Goal: Task Accomplishment & Management: Manage account settings

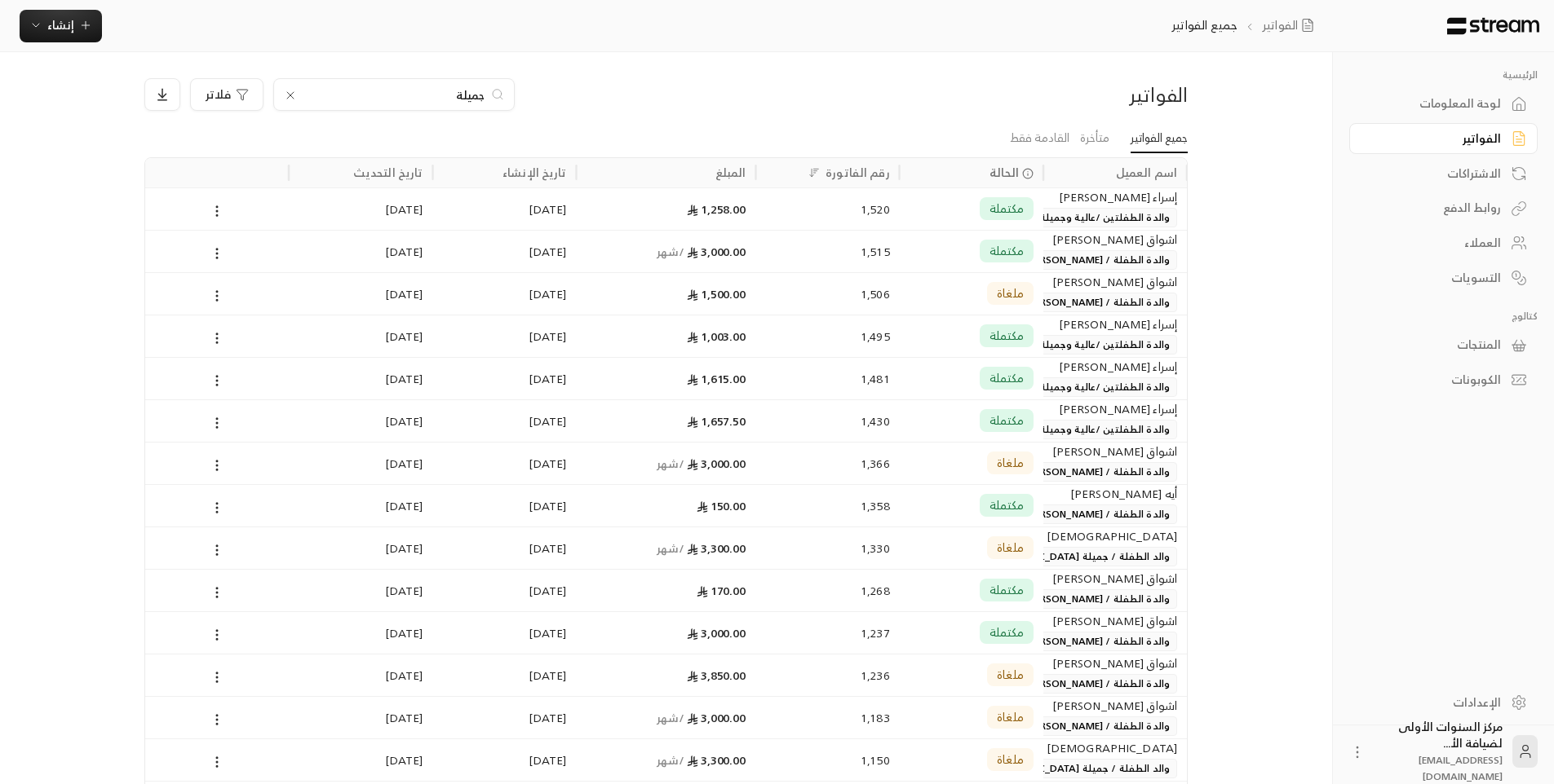
click at [1002, 119] on div "الفواتير جميلة فلاتر" at bounding box center [667, 101] width 1060 height 46
click at [1003, 138] on li "القادمة فقط" at bounding box center [1034, 138] width 70 height 29
click at [478, 97] on input "جميلة" at bounding box center [393, 94] width 181 height 18
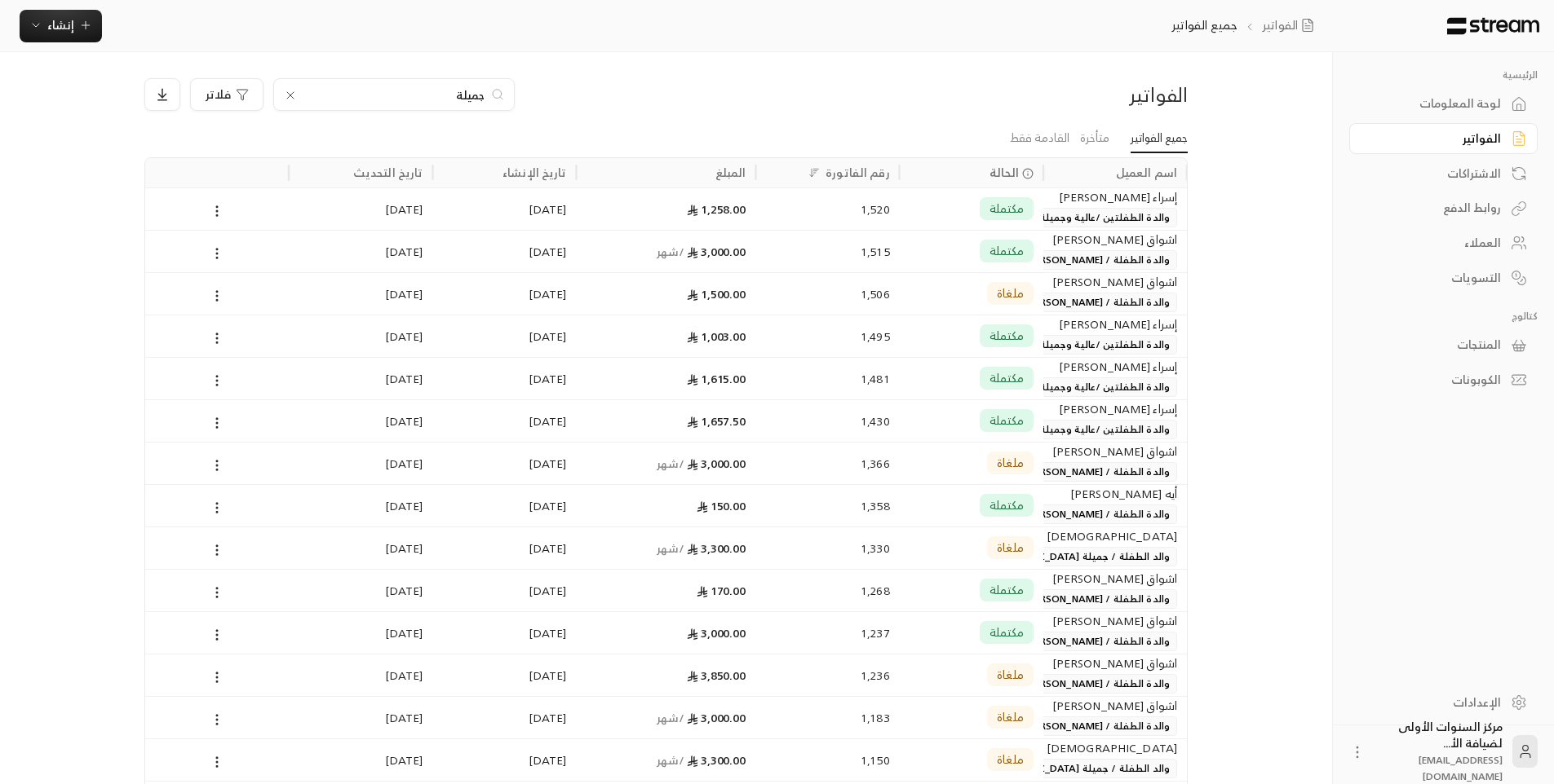
click at [478, 97] on input "جميلة" at bounding box center [393, 94] width 181 height 18
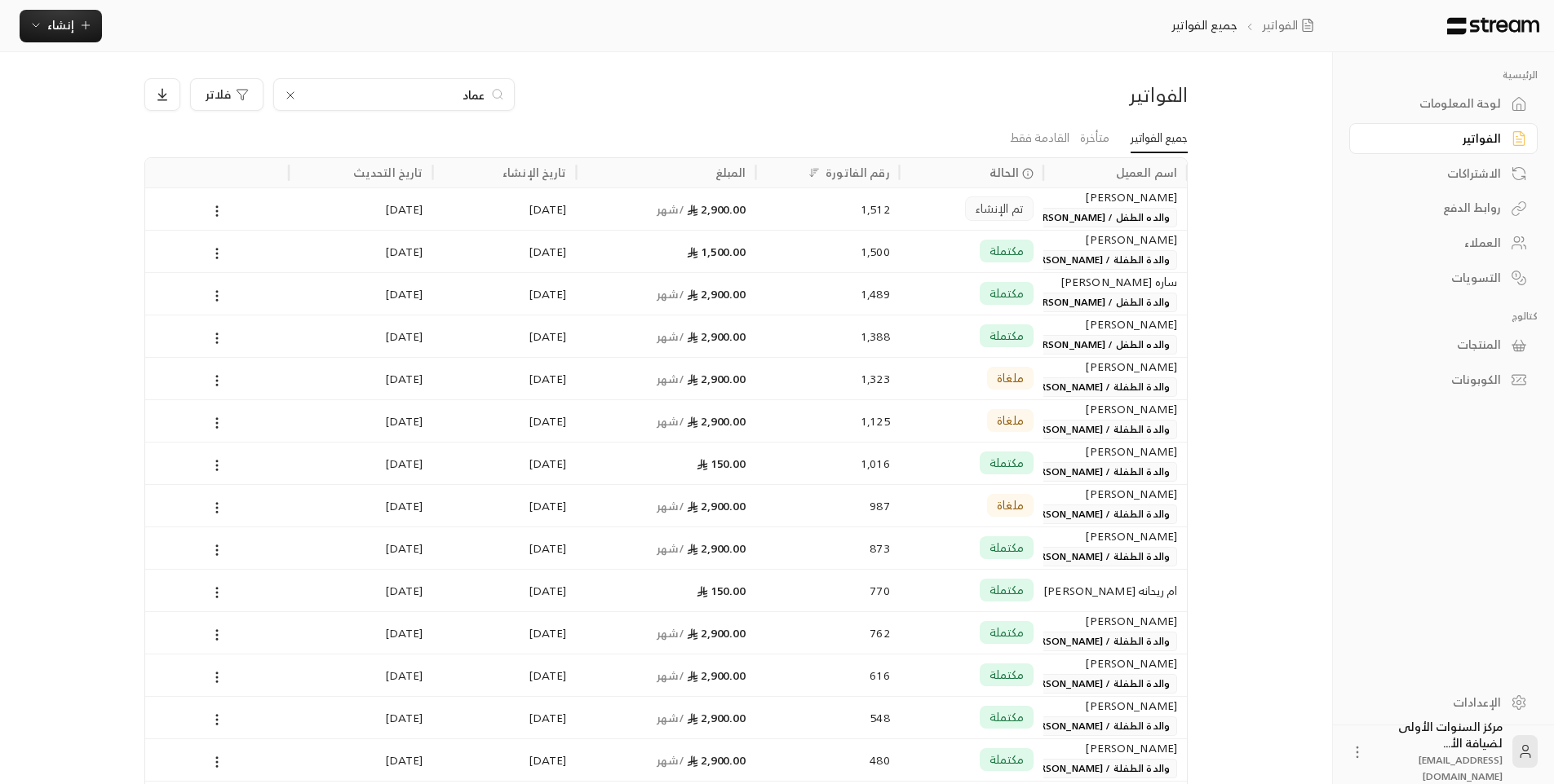
type input "عماد"
click at [1067, 203] on div "[PERSON_NAME]" at bounding box center [1115, 196] width 124 height 18
